Goal: Task Accomplishment & Management: Complete application form

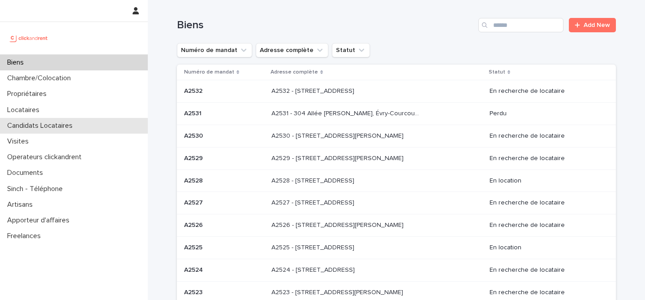
click at [79, 122] on p "Candidats Locataires" at bounding box center [42, 125] width 76 height 9
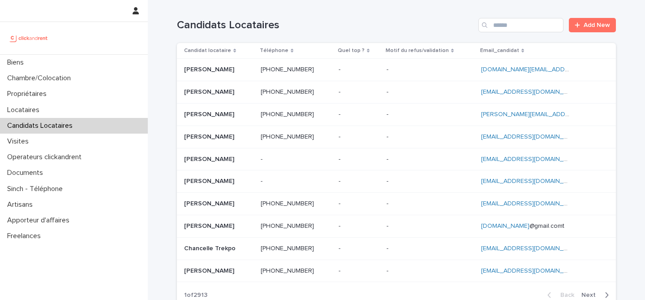
click at [518, 33] on div "Candidats Locataires Add New" at bounding box center [396, 21] width 439 height 43
click at [518, 27] on input "Search" at bounding box center [520, 25] width 85 height 14
paste input "**********"
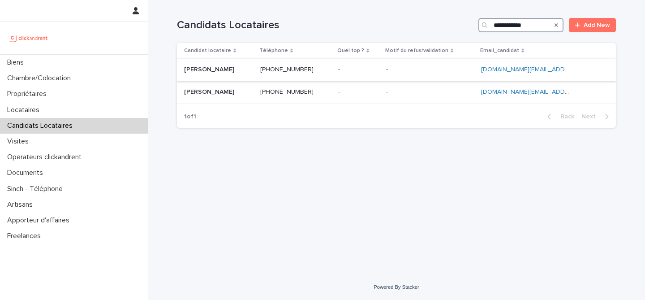
type input "**********"
click at [248, 68] on p at bounding box center [218, 70] width 69 height 8
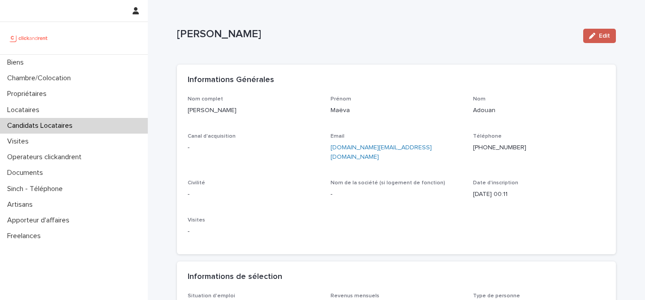
click at [595, 34] on icon "button" at bounding box center [592, 36] width 6 height 6
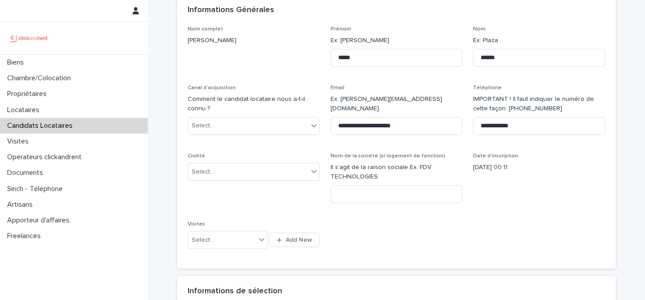
scroll to position [104, 0]
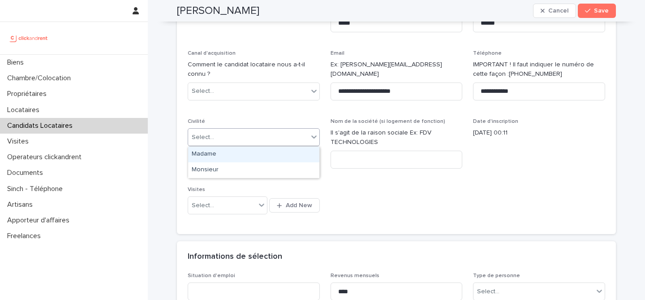
click at [263, 135] on div "Select..." at bounding box center [248, 137] width 120 height 15
click at [260, 158] on div "Madame" at bounding box center [253, 154] width 131 height 16
click at [275, 117] on div "**********" at bounding box center [396, 107] width 417 height 232
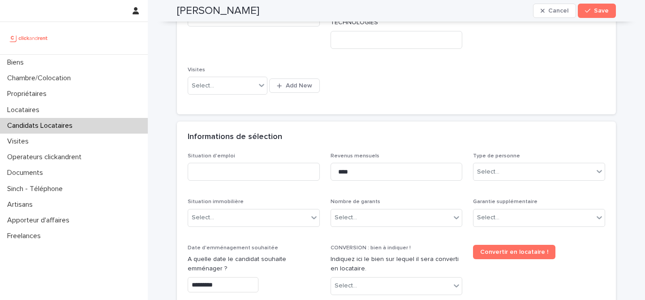
scroll to position [278, 0]
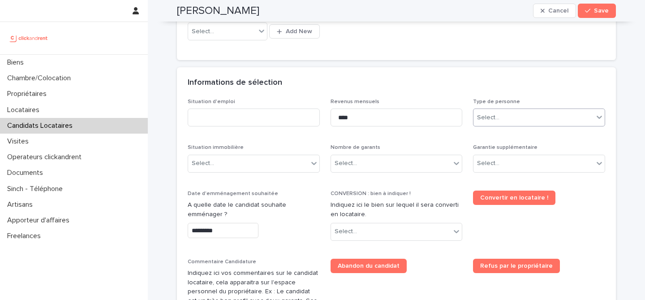
click at [495, 116] on div "Select..." at bounding box center [488, 117] width 22 height 9
click at [495, 135] on div "Particulier" at bounding box center [538, 135] width 131 height 16
click at [298, 114] on input at bounding box center [254, 117] width 132 height 18
type input "*******"
click at [333, 94] on div "Informations de sélection" at bounding box center [396, 82] width 439 height 31
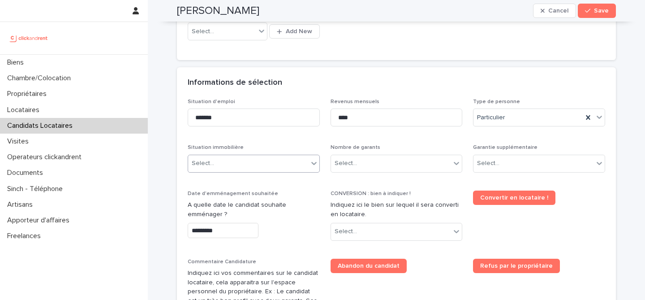
click at [293, 167] on div "Select..." at bounding box center [248, 163] width 120 height 15
click at [243, 166] on div "Select..." at bounding box center [248, 163] width 120 height 15
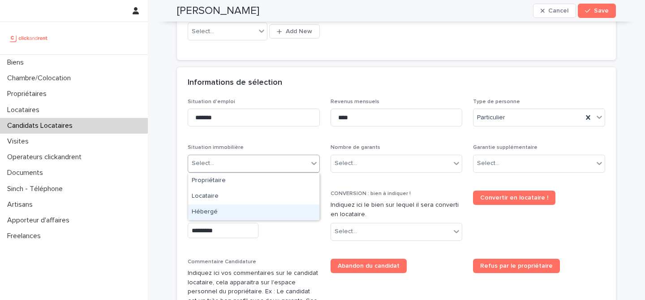
click at [235, 214] on div "Hébergé" at bounding box center [253, 212] width 131 height 16
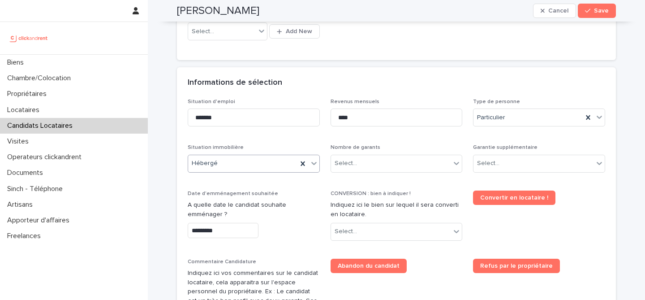
click at [286, 194] on p "Date d'emménagement souhaitée" at bounding box center [254, 193] width 132 height 6
click at [379, 172] on div "Nombre de garants Select..." at bounding box center [396, 161] width 132 height 35
click at [382, 163] on div "Select..." at bounding box center [391, 163] width 120 height 15
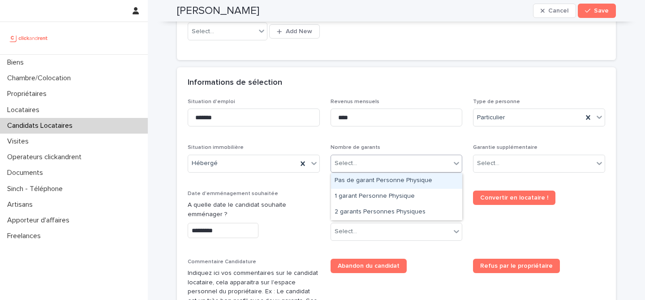
click at [388, 184] on div "Pas de garant Personne Physique" at bounding box center [396, 181] width 131 height 16
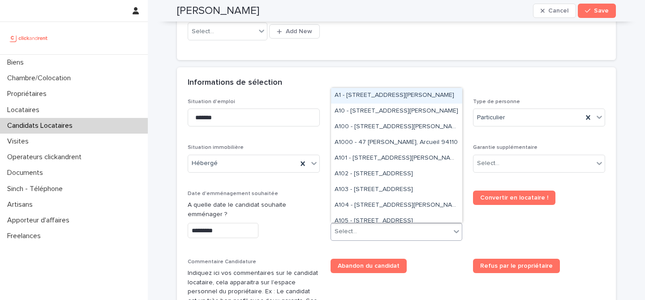
click at [369, 232] on div "Select..." at bounding box center [391, 231] width 120 height 15
paste input "****"
type input "****"
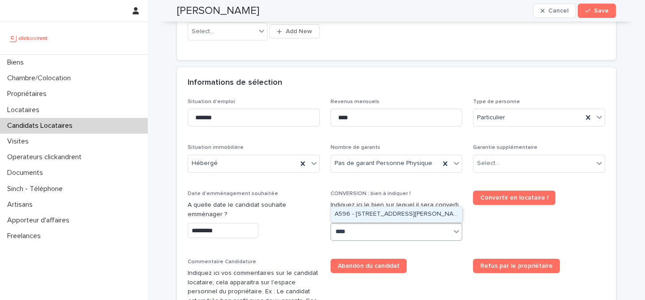
click at [373, 214] on div "A596 - [STREET_ADDRESS][PERSON_NAME]" at bounding box center [396, 214] width 131 height 16
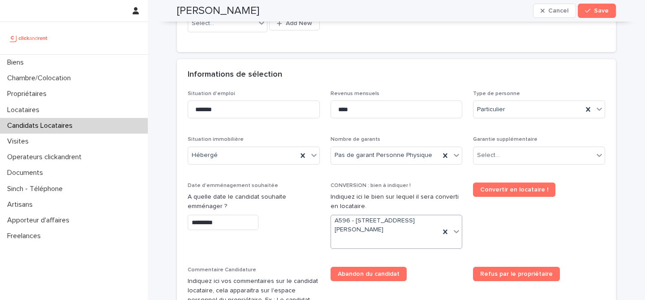
click at [500, 234] on span "Convertir en locataire !" at bounding box center [539, 218] width 132 height 73
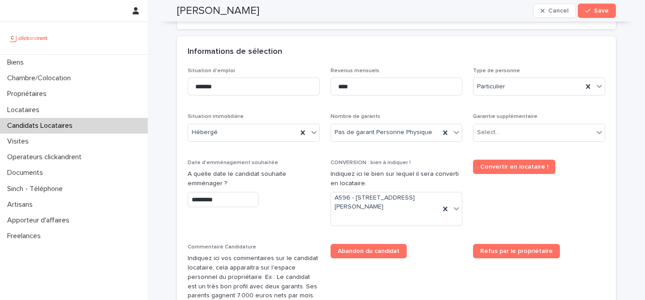
scroll to position [300, 0]
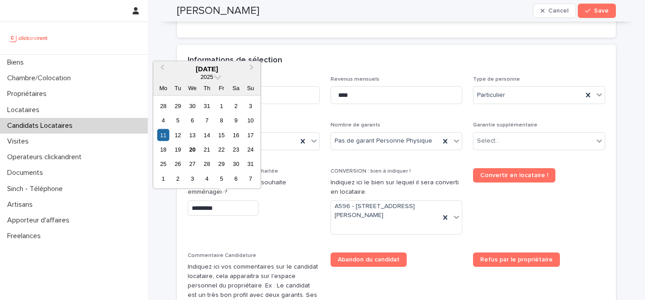
click at [226, 201] on input "*********" at bounding box center [223, 208] width 71 height 16
click at [206, 148] on div "21" at bounding box center [207, 149] width 12 height 12
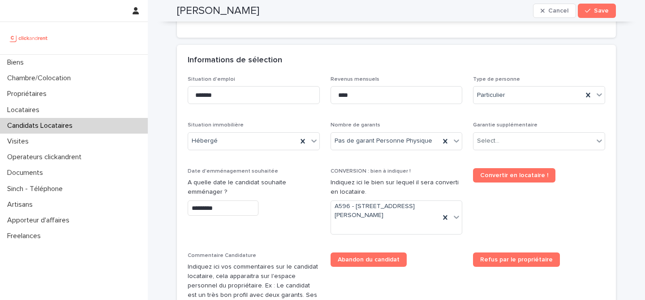
type input "*********"
click at [274, 192] on p "A quelle date le candidat souhaite emménager ?" at bounding box center [254, 187] width 132 height 19
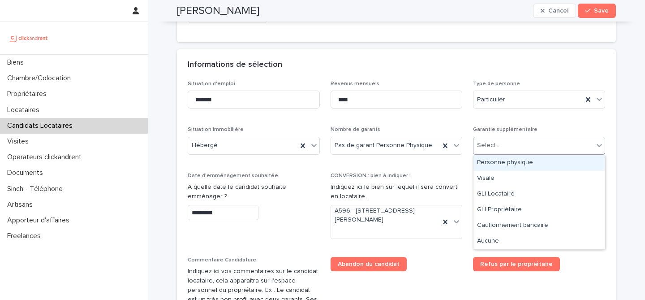
click at [544, 147] on div "Select..." at bounding box center [533, 145] width 120 height 15
click at [528, 164] on div "Personne physique" at bounding box center [538, 163] width 131 height 16
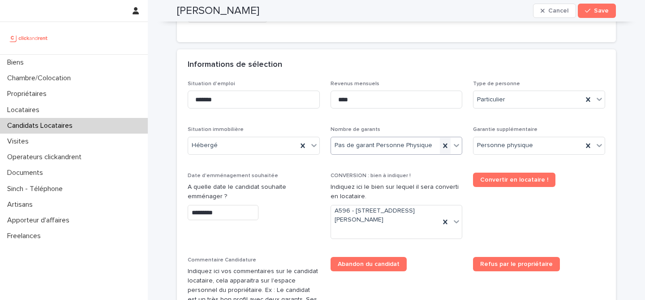
click at [442, 142] on icon at bounding box center [445, 145] width 9 height 9
click at [416, 145] on div "Select..." at bounding box center [391, 145] width 120 height 15
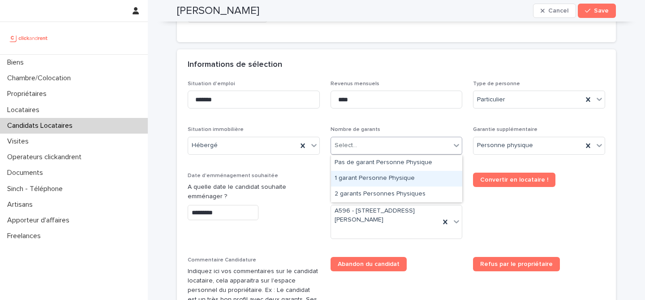
click at [397, 184] on div "1 garant Personne Physique" at bounding box center [396, 179] width 131 height 16
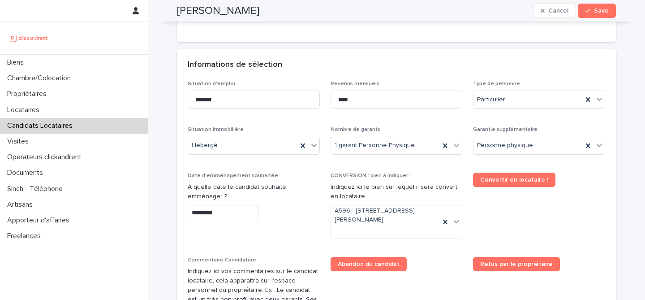
click at [432, 181] on div "CONVERSION : bien à indiquer ! Indiquez ici le bien sur lequel il sera converti…" at bounding box center [396, 208] width 132 height 73
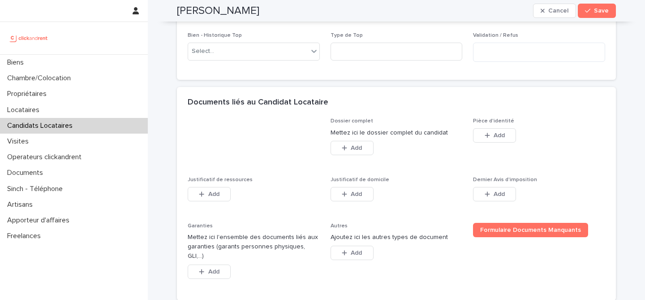
scroll to position [618, 0]
click at [513, 151] on div "Pièce d'identité This file cannot be opened Download File Add" at bounding box center [539, 134] width 132 height 35
click at [494, 126] on div "Pièce d'identité This file cannot be opened Download File Add" at bounding box center [539, 134] width 132 height 35
click at [494, 132] on span "Add" at bounding box center [498, 134] width 11 height 6
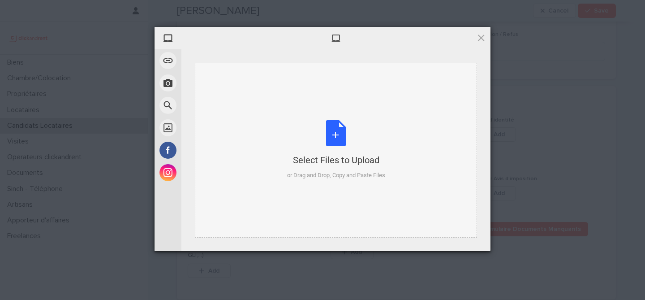
click at [330, 143] on div "Select Files to Upload or Drag and Drop, Copy and Paste Files" at bounding box center [336, 150] width 98 height 60
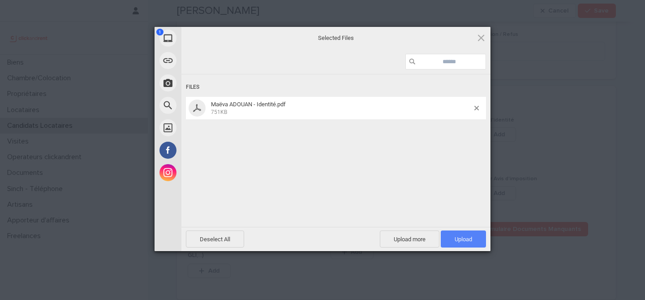
click at [485, 244] on span "Upload 1" at bounding box center [463, 238] width 45 height 17
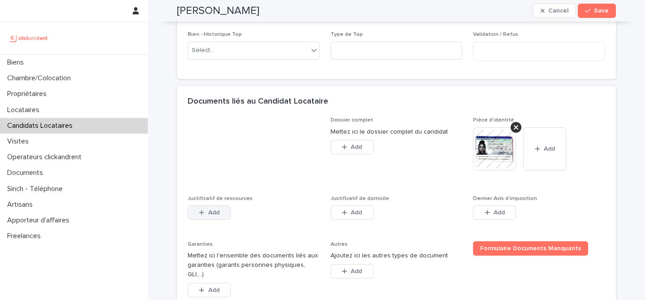
click at [206, 211] on div "button" at bounding box center [203, 212] width 9 height 6
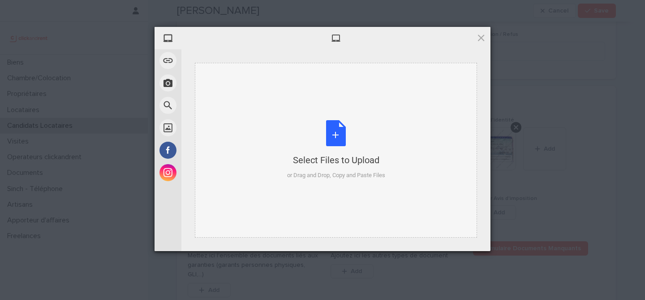
click at [324, 140] on div "Select Files to Upload or Drag and Drop, Copy and Paste Files" at bounding box center [336, 150] width 98 height 60
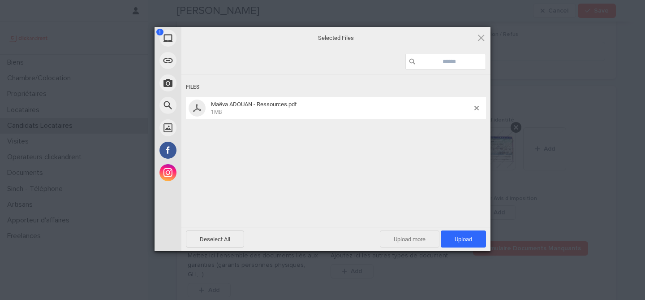
click at [431, 235] on span "Upload more" at bounding box center [410, 238] width 60 height 17
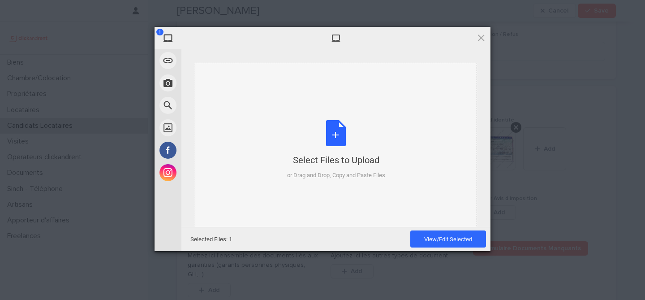
click at [343, 140] on div "Select Files to Upload or Drag and Drop, Copy and Paste Files" at bounding box center [336, 150] width 98 height 60
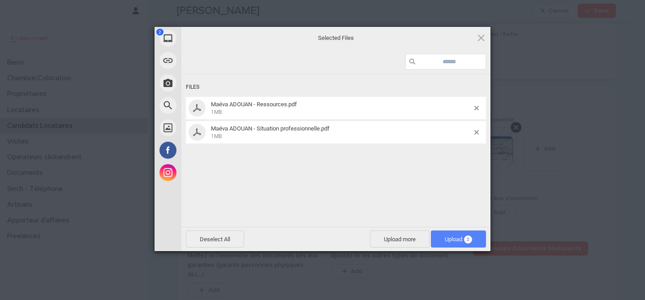
click at [475, 239] on span "Upload 2" at bounding box center [458, 238] width 55 height 17
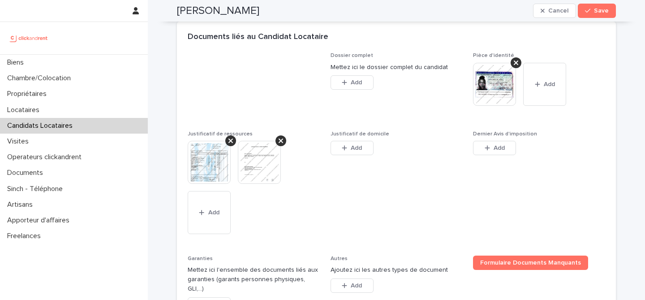
scroll to position [702, 0]
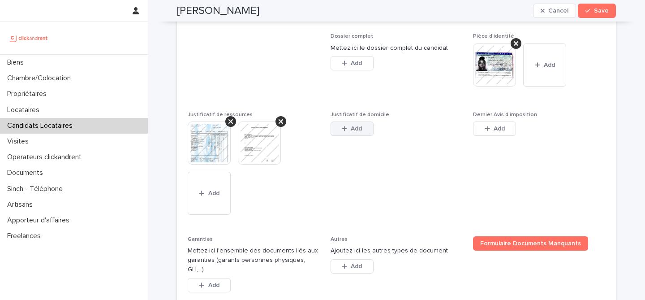
click at [347, 129] on div "button" at bounding box center [346, 128] width 9 height 6
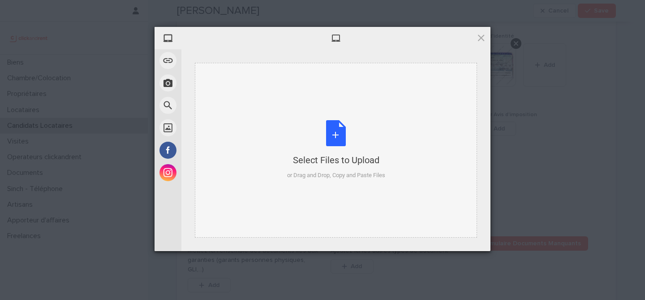
click at [338, 143] on div "Select Files to Upload or Drag and Drop, Copy and Paste Files" at bounding box center [336, 150] width 98 height 60
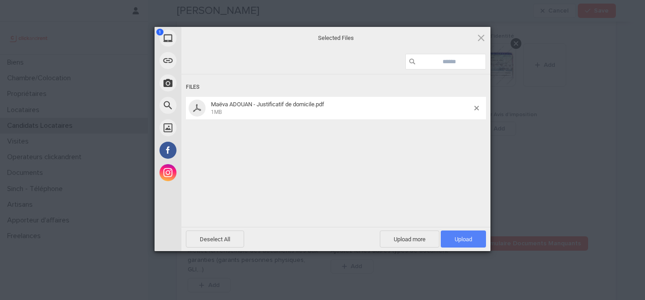
click at [476, 242] on span "Upload 1" at bounding box center [463, 238] width 45 height 17
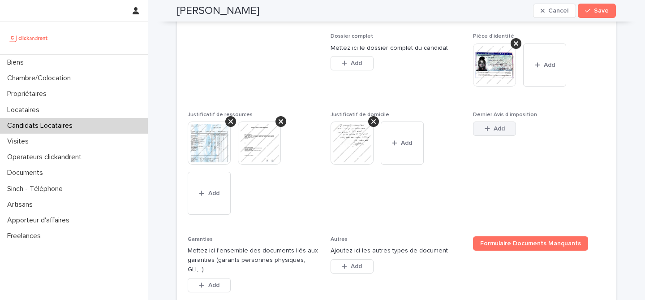
click at [504, 125] on span "Add" at bounding box center [498, 128] width 11 height 6
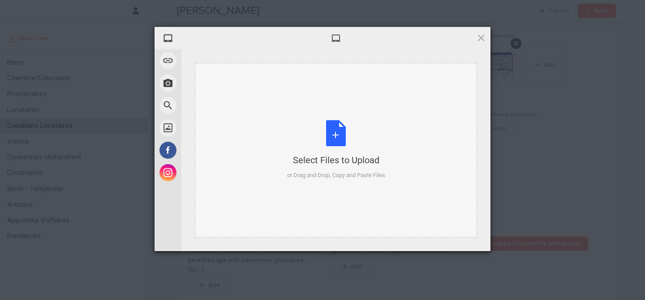
click at [343, 134] on div "Select Files to Upload or Drag and Drop, Copy and Paste Files" at bounding box center [336, 150] width 98 height 60
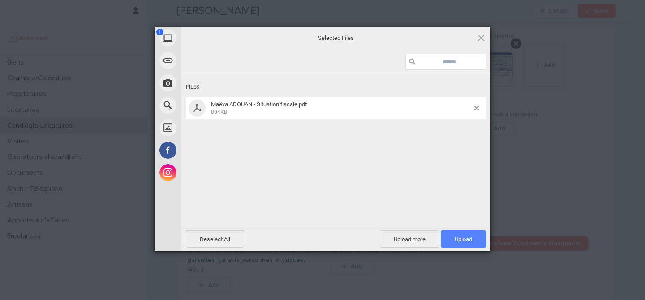
click at [480, 240] on span "Upload 1" at bounding box center [463, 238] width 45 height 17
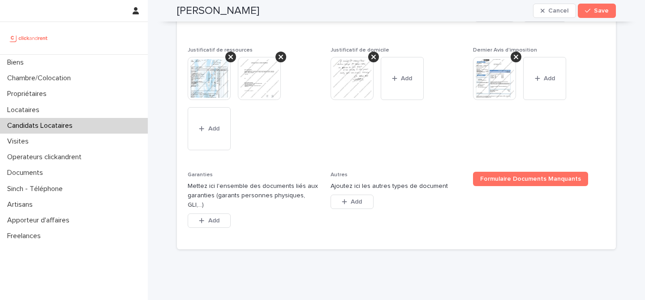
scroll to position [784, 0]
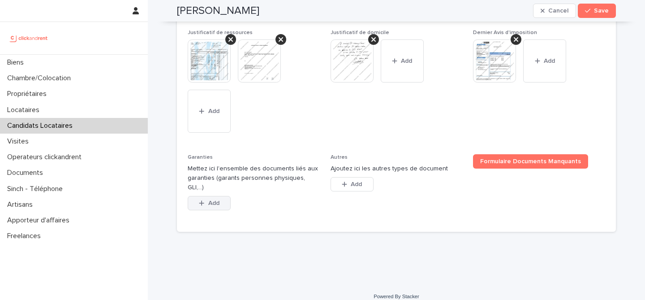
click at [206, 196] on button "Add" at bounding box center [209, 203] width 43 height 14
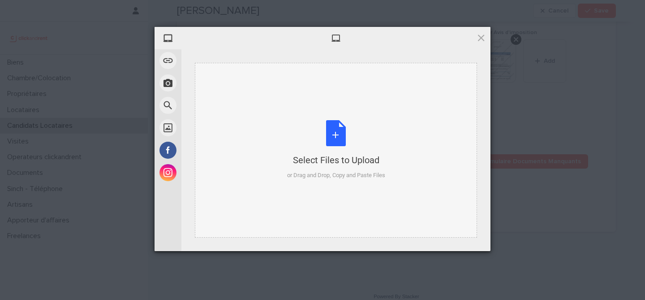
click at [339, 136] on div "Select Files to Upload or Drag and Drop, Copy and Paste Files" at bounding box center [336, 150] width 98 height 60
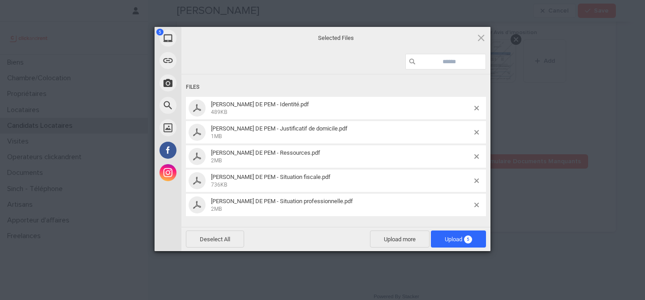
click at [486, 38] on div "Selected Files" at bounding box center [335, 38] width 309 height 22
click at [482, 36] on span at bounding box center [481, 38] width 10 height 10
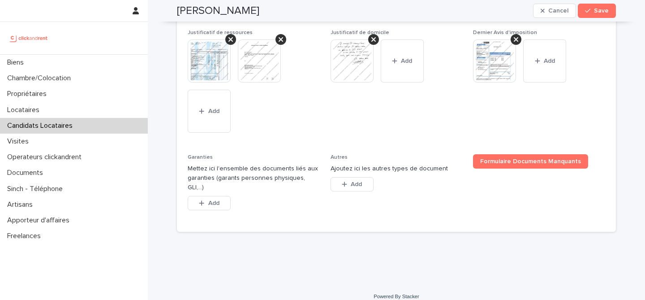
click at [82, 123] on div "Candidats Locataires" at bounding box center [74, 126] width 148 height 16
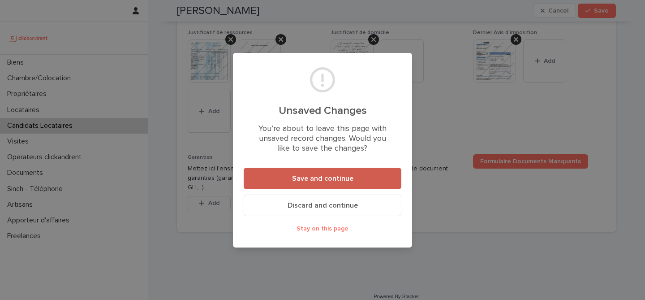
click at [332, 182] on button "Save and continue" at bounding box center [323, 177] width 158 height 21
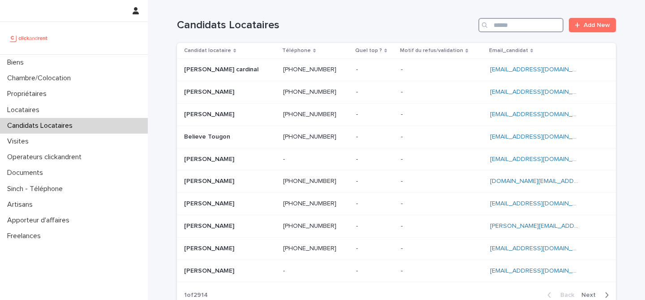
click at [519, 27] on input "Search" at bounding box center [520, 25] width 85 height 14
paste input "**********"
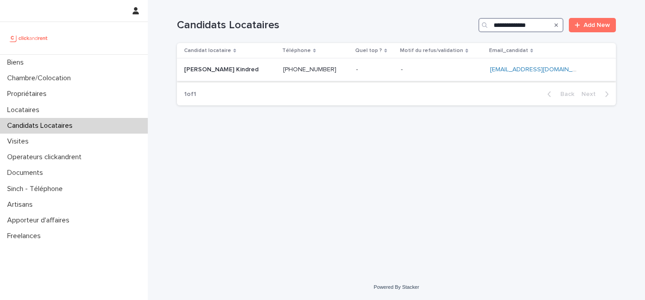
type input "**********"
click at [232, 74] on div "[PERSON_NAME] Kindred [PERSON_NAME] Kindred" at bounding box center [230, 69] width 92 height 15
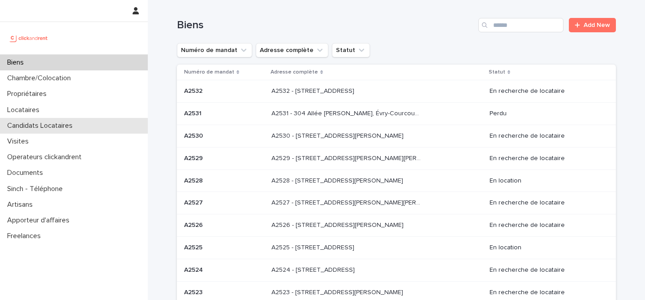
click at [67, 128] on p "Candidats Locataires" at bounding box center [42, 125] width 76 height 9
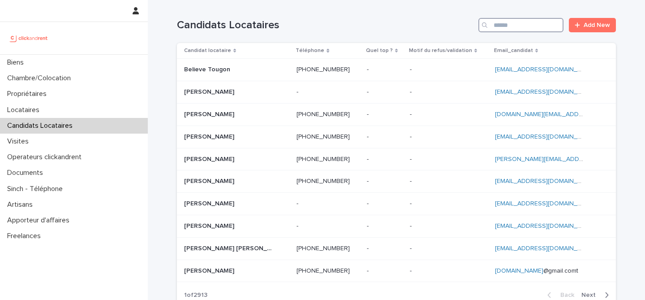
click at [510, 32] on input "Search" at bounding box center [520, 25] width 85 height 14
paste input "**********"
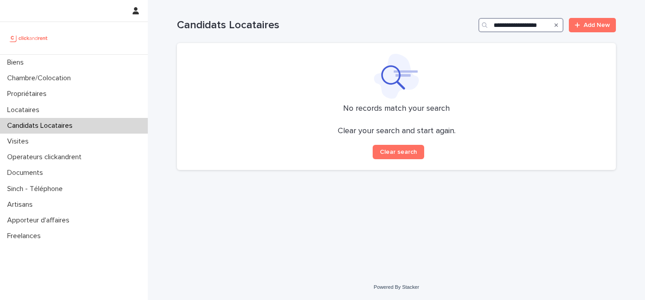
scroll to position [0, 11]
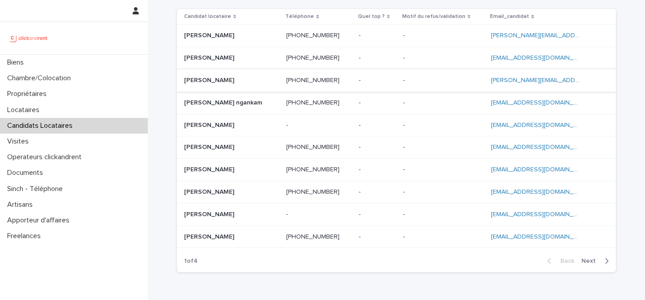
scroll to position [40, 0]
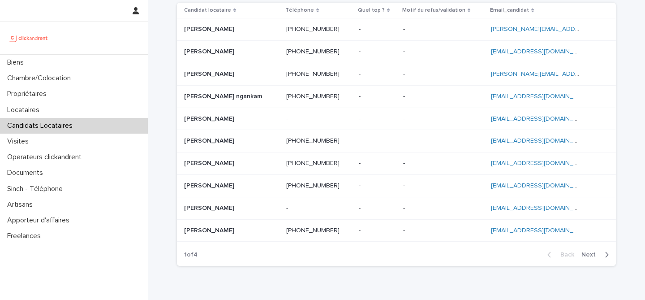
click at [600, 254] on span "Next" at bounding box center [591, 254] width 20 height 6
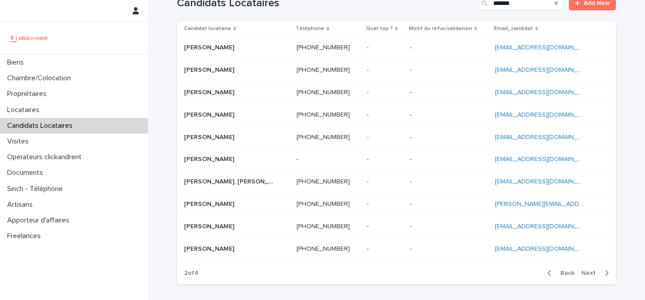
scroll to position [19, 0]
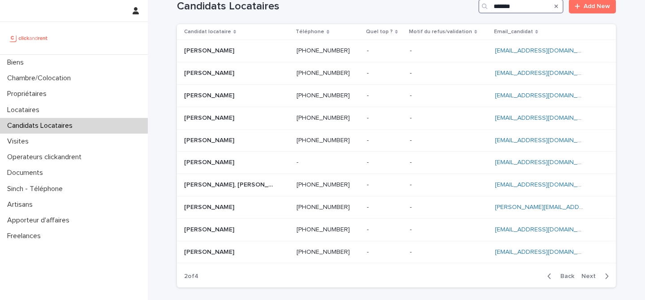
click at [538, 10] on input "******" at bounding box center [520, 6] width 85 height 14
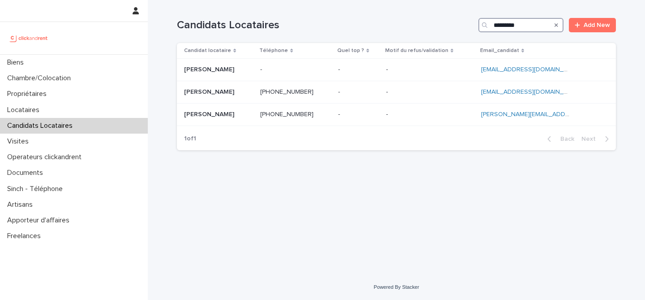
click at [526, 27] on input "*********" at bounding box center [520, 25] width 85 height 14
paste input "**********"
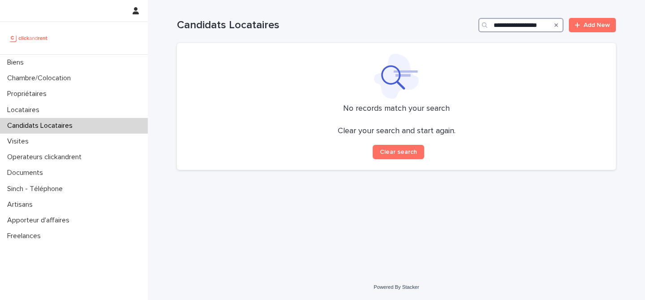
scroll to position [0, 11]
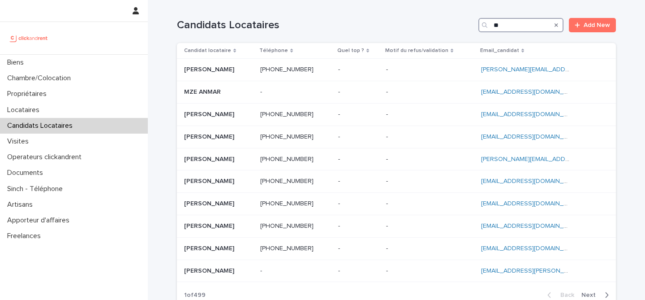
type input "*"
